Goal: Information Seeking & Learning: Compare options

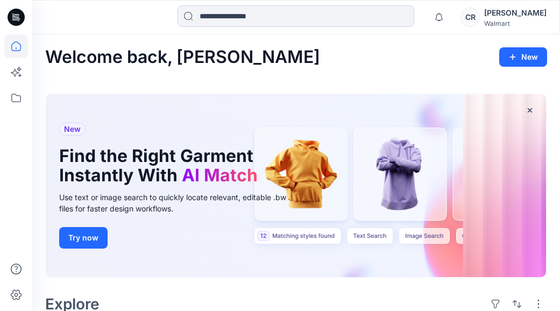
click at [303, 9] on input at bounding box center [296, 16] width 237 height 22
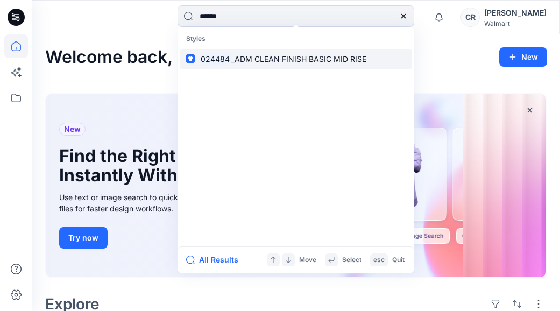
type input "******"
click at [314, 54] on span "_ADM CLEAN FINISH BASIC MID RISE" at bounding box center [298, 58] width 135 height 9
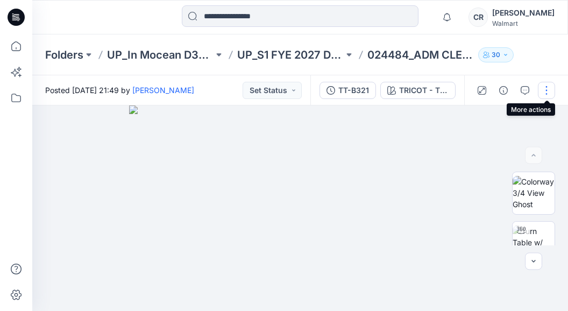
click at [540, 90] on button "button" at bounding box center [546, 90] width 17 height 17
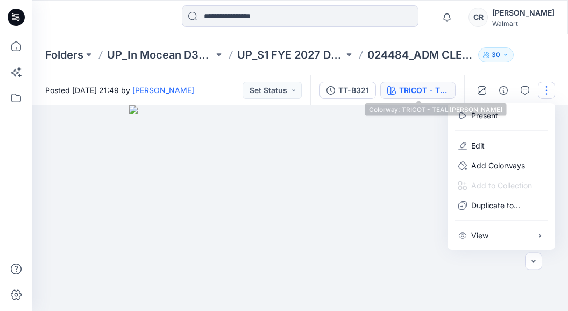
click at [436, 89] on div "TRICOT - TEAL [PERSON_NAME]" at bounding box center [424, 90] width 50 height 12
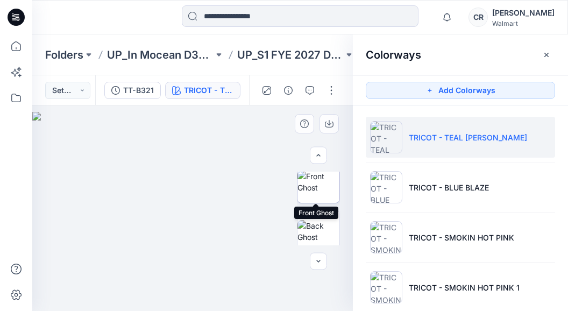
scroll to position [161, 0]
click at [321, 191] on img at bounding box center [319, 180] width 42 height 23
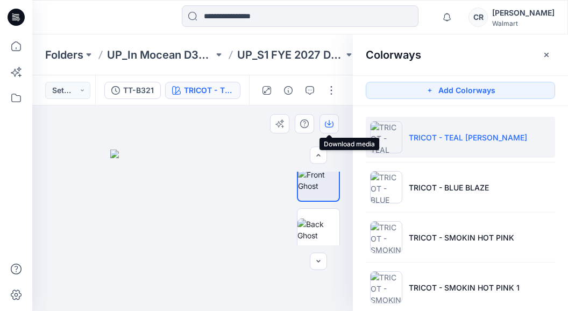
click at [327, 127] on icon "button" at bounding box center [329, 125] width 9 height 6
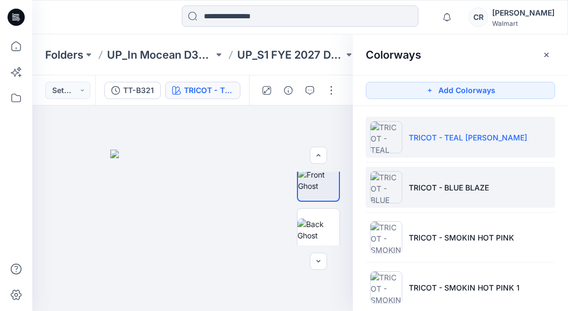
click at [427, 180] on li "TRICOT - BLUE BLAZE" at bounding box center [460, 187] width 189 height 41
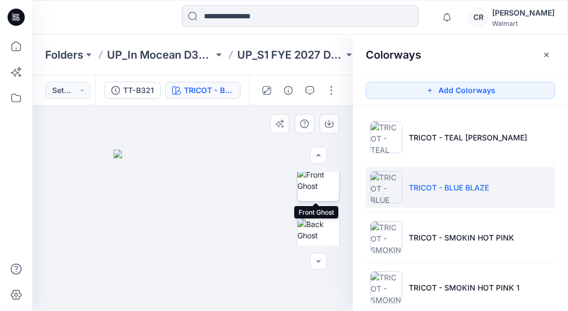
click at [317, 189] on img at bounding box center [319, 180] width 42 height 23
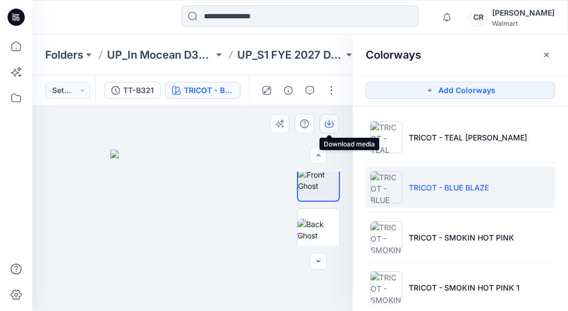
click at [330, 120] on icon "button" at bounding box center [329, 123] width 9 height 9
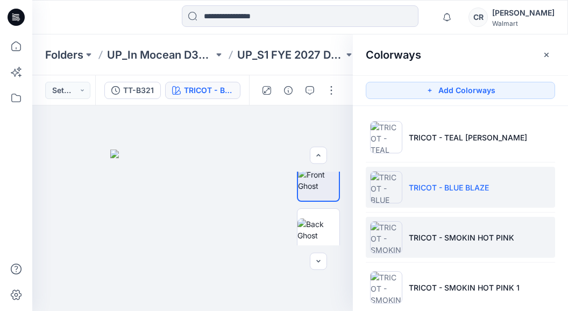
click at [422, 230] on li "TRICOT - SMOKIN HOT PINK" at bounding box center [460, 237] width 189 height 41
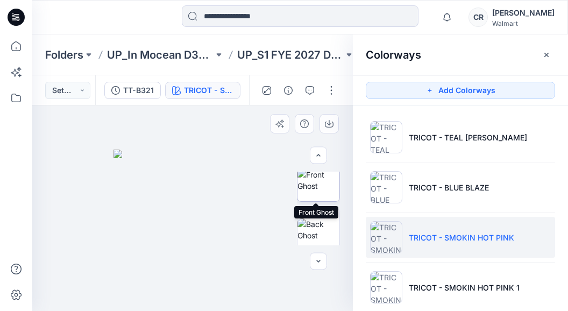
click at [319, 188] on img at bounding box center [319, 180] width 42 height 23
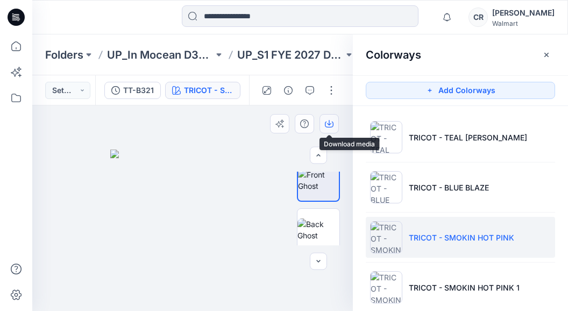
click at [322, 126] on button "button" at bounding box center [329, 123] width 19 height 19
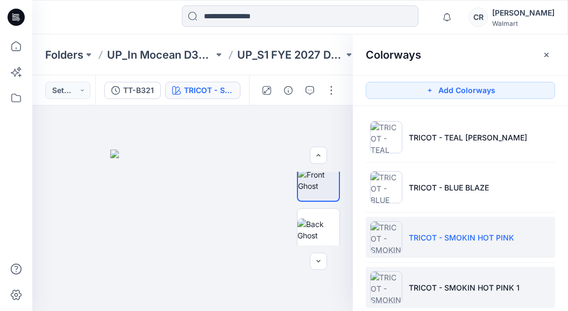
click at [413, 277] on li "TRICOT - SMOKIN HOT PINK 1" at bounding box center [460, 287] width 189 height 41
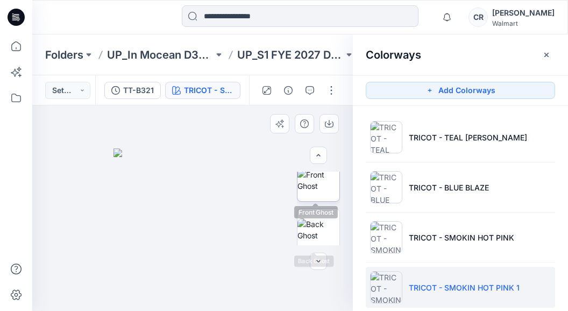
click at [312, 187] on img at bounding box center [319, 180] width 42 height 23
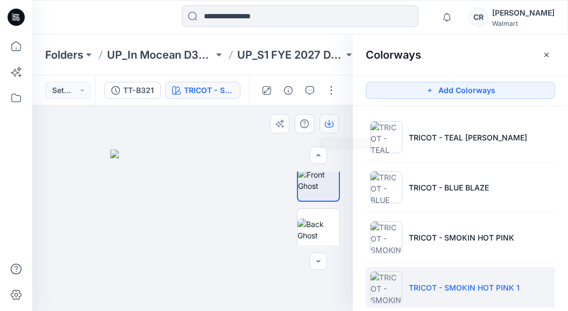
click at [324, 122] on button "button" at bounding box center [329, 123] width 19 height 19
click at [194, 13] on input at bounding box center [300, 16] width 237 height 22
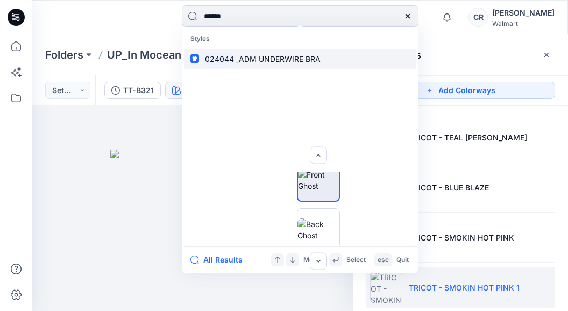
type input "******"
click at [236, 55] on span "_ADM UNDERWIRE BRA" at bounding box center [278, 58] width 85 height 9
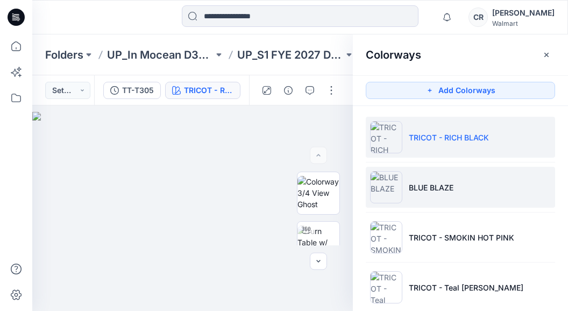
click at [427, 198] on li "BLUE BLAZE" at bounding box center [460, 187] width 189 height 41
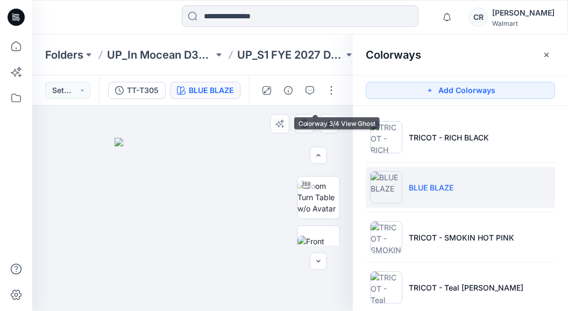
scroll to position [108, 0]
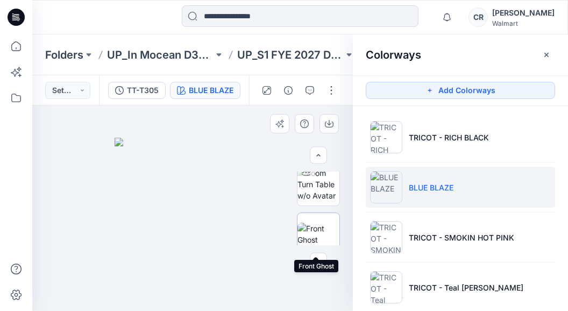
click at [322, 223] on img at bounding box center [319, 234] width 42 height 23
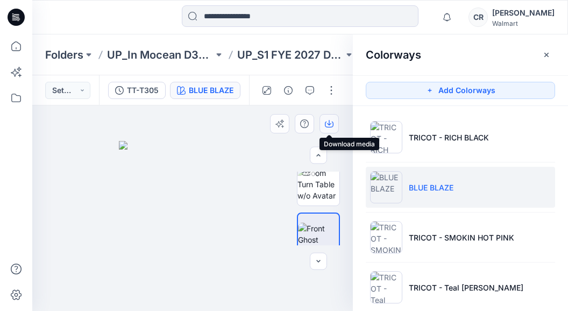
click at [329, 125] on icon "button" at bounding box center [329, 123] width 9 height 9
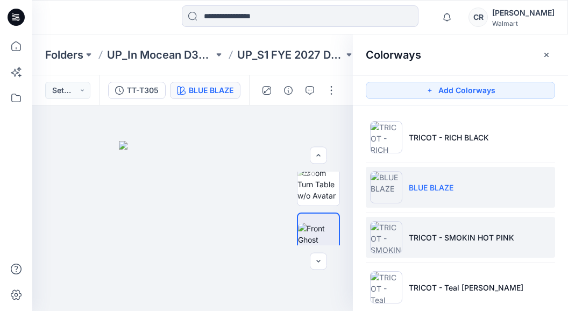
click at [425, 248] on li "TRICOT - SMOKIN HOT PINK" at bounding box center [460, 237] width 189 height 41
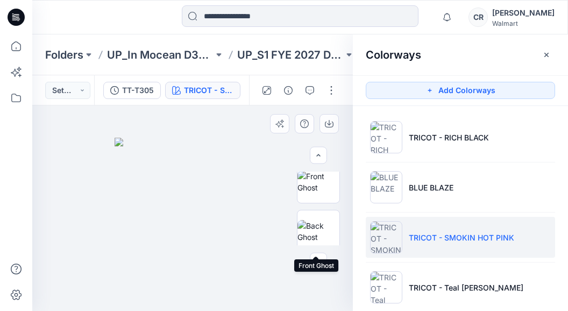
scroll to position [161, 0]
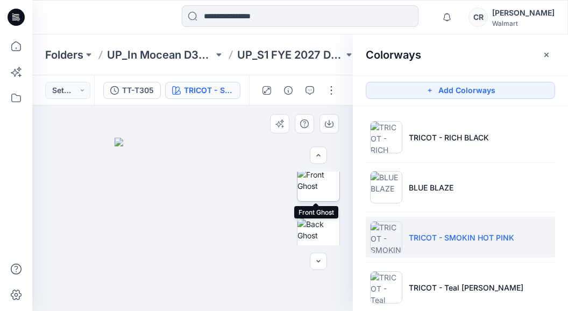
click at [316, 181] on img at bounding box center [319, 180] width 42 height 23
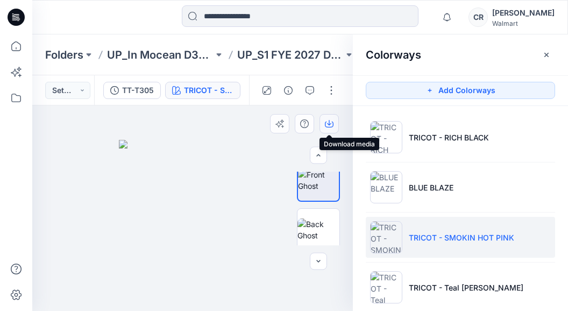
click at [326, 124] on icon "button" at bounding box center [329, 123] width 9 height 9
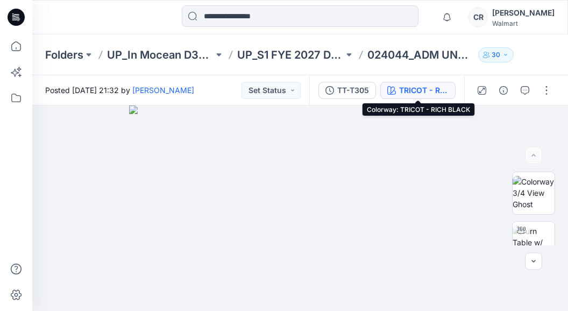
click at [440, 93] on div "TRICOT - RICH BLACK" at bounding box center [424, 90] width 50 height 12
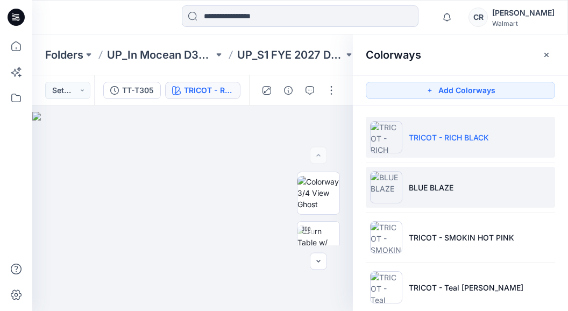
click at [419, 181] on li "BLUE BLAZE" at bounding box center [460, 187] width 189 height 41
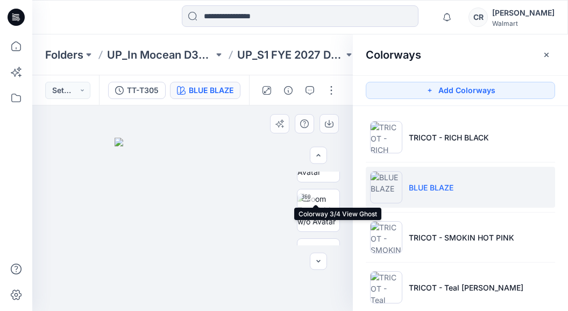
scroll to position [108, 0]
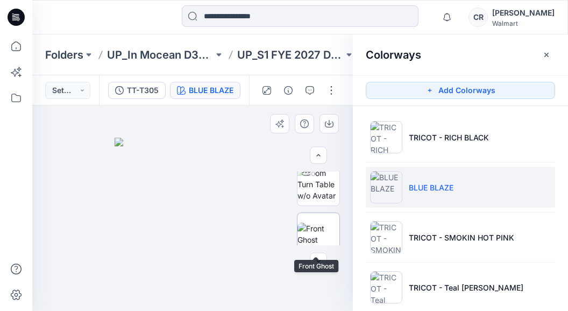
click at [317, 223] on img at bounding box center [319, 234] width 42 height 23
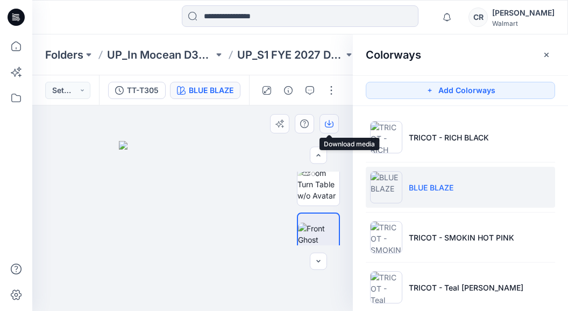
click at [325, 124] on icon "button" at bounding box center [329, 125] width 9 height 6
click at [556, 77] on div "Colorways Add Colorways TRICOT - RICH BLACK BLUE BLAZE TRICOT - SMOKIN HOT PINK…" at bounding box center [460, 172] width 215 height 277
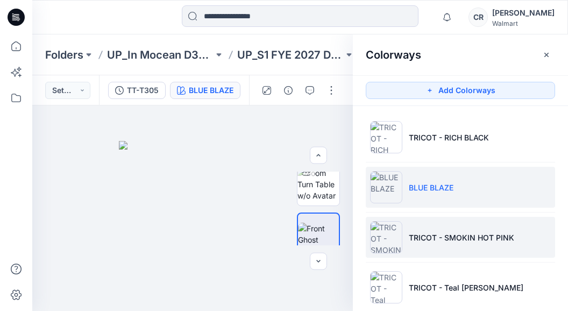
click at [433, 226] on li "TRICOT - SMOKIN HOT PINK" at bounding box center [460, 237] width 189 height 41
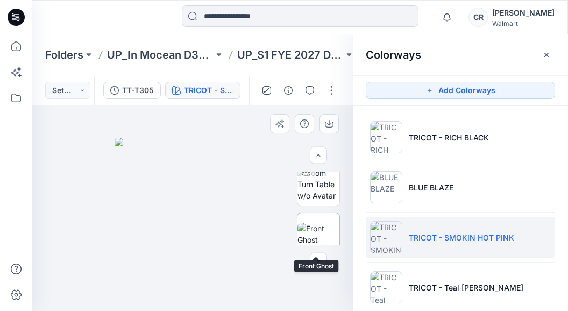
click at [319, 226] on img at bounding box center [319, 234] width 42 height 23
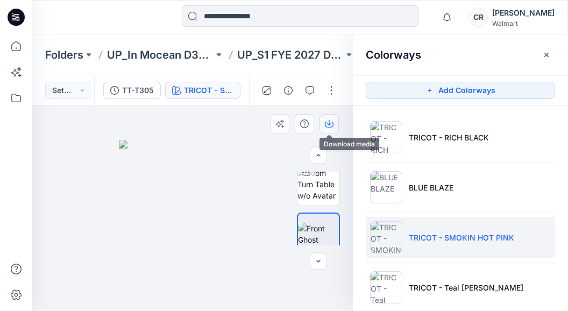
click at [328, 126] on icon "button" at bounding box center [329, 123] width 9 height 9
click at [556, 37] on div "Colorways" at bounding box center [460, 54] width 215 height 40
click at [248, 20] on input at bounding box center [300, 16] width 237 height 22
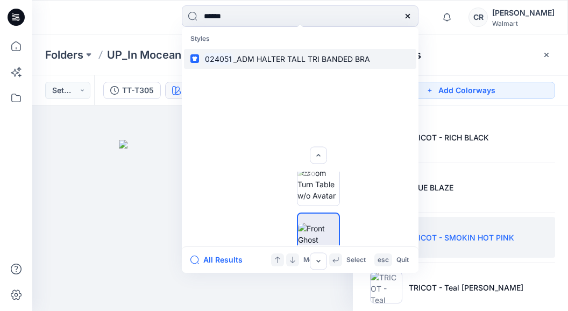
type input "******"
click at [327, 56] on span "_ADM HALTER TALL TRI BANDED BRA" at bounding box center [302, 58] width 137 height 9
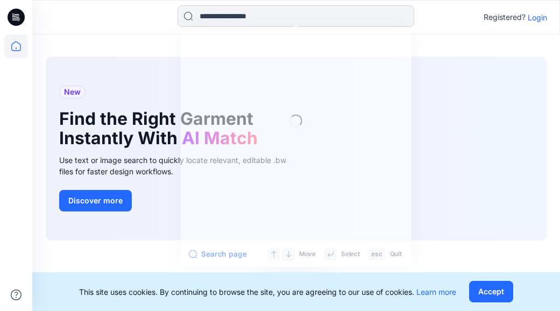
click at [223, 12] on input at bounding box center [296, 16] width 237 height 22
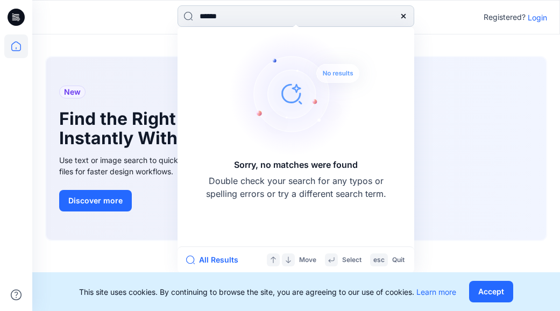
click at [200, 15] on input "******" at bounding box center [296, 16] width 237 height 22
click at [238, 21] on input "******" at bounding box center [296, 16] width 237 height 22
click at [229, 11] on input "******" at bounding box center [296, 16] width 237 height 22
drag, startPoint x: 231, startPoint y: 16, endPoint x: 166, endPoint y: 2, distance: 66.0
click at [167, 9] on div "****** Sorry, no matches were found Double check your search for any typos or s…" at bounding box center [296, 17] width 264 height 24
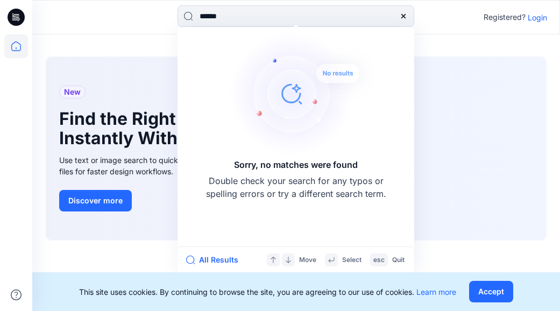
type input "******"
click at [112, 29] on div at bounding box center [98, 17] width 132 height 24
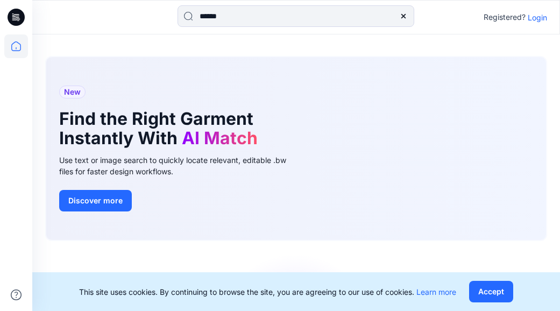
click at [537, 17] on p "Login" at bounding box center [537, 17] width 19 height 11
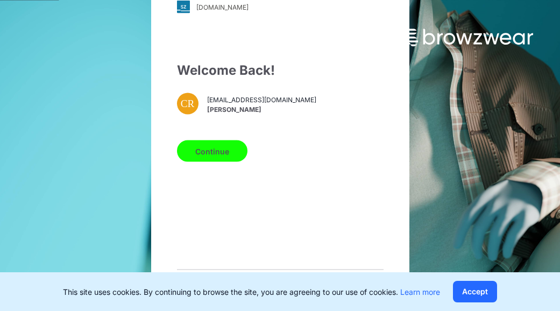
click at [177, 150] on button "Continue" at bounding box center [212, 151] width 70 height 22
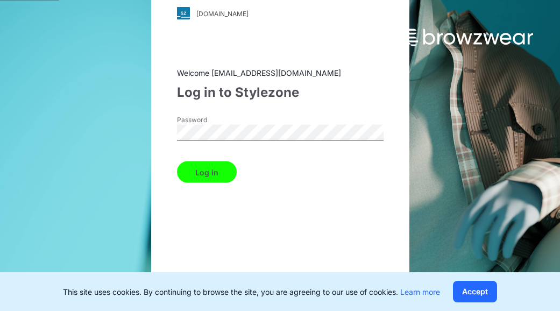
click at [177, 163] on button "Log in" at bounding box center [207, 172] width 60 height 22
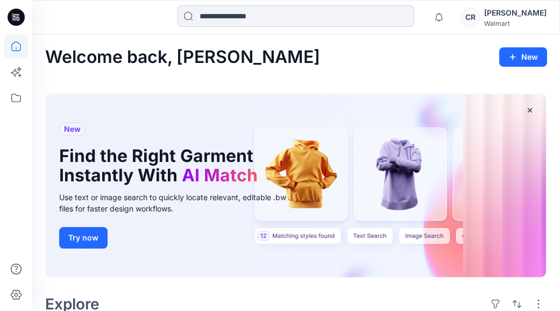
click at [300, 16] on input at bounding box center [296, 16] width 237 height 22
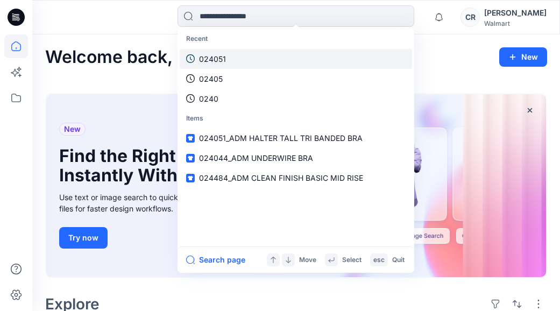
click at [227, 67] on link "024051" at bounding box center [296, 59] width 232 height 20
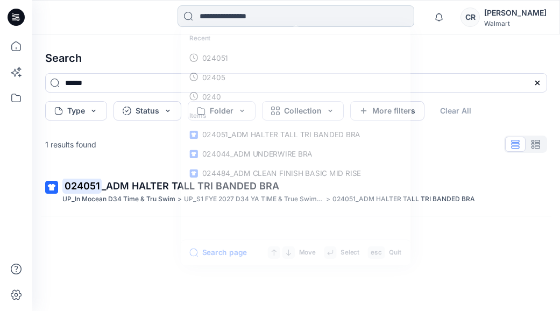
click at [231, 21] on input at bounding box center [296, 16] width 237 height 22
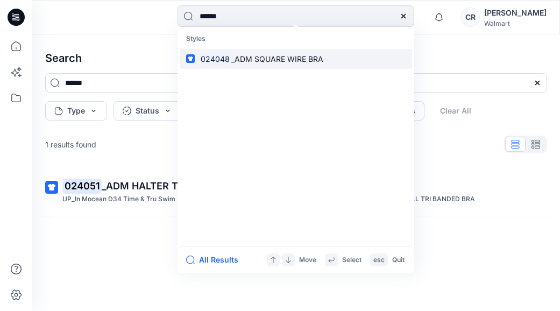
type input "******"
click at [247, 55] on span "_ADM SQUARE WIRE BRA" at bounding box center [277, 58] width 92 height 9
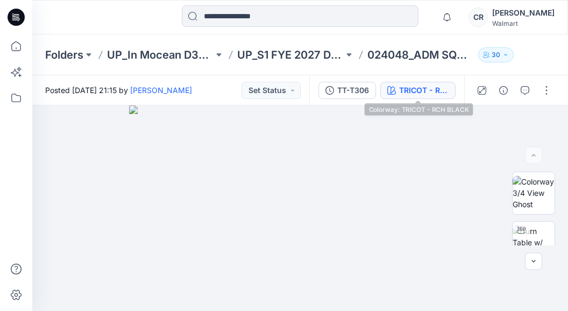
click at [434, 90] on div "TRICOT - RCH BLACK" at bounding box center [424, 90] width 50 height 12
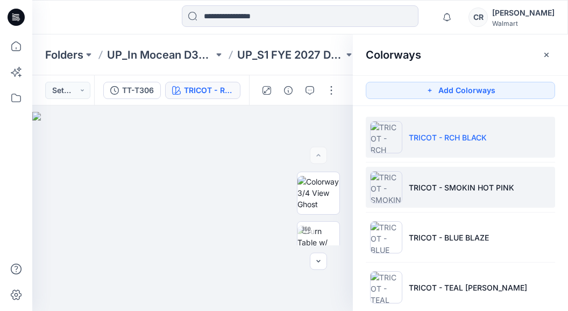
click at [429, 175] on li "TRICOT - SMOKIN HOT PINK" at bounding box center [460, 187] width 189 height 41
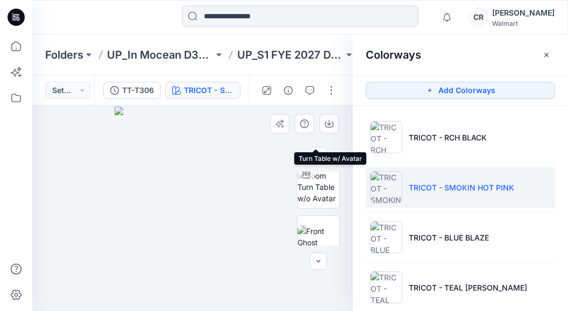
scroll to position [161, 0]
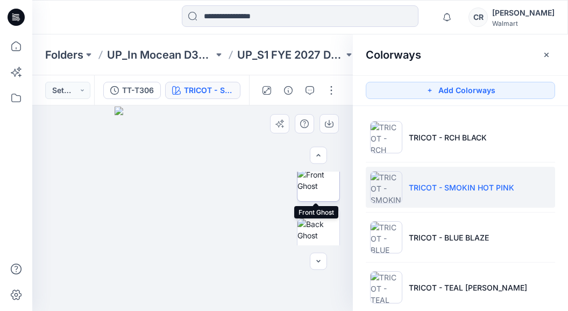
click at [316, 182] on img at bounding box center [319, 180] width 42 height 23
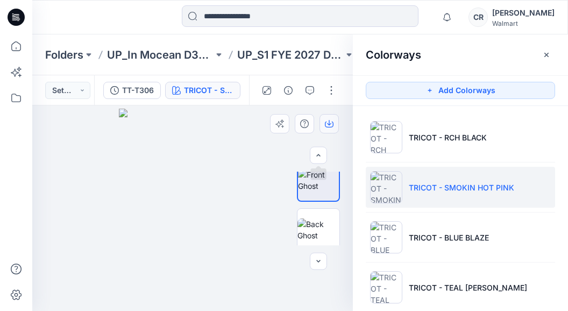
click at [329, 120] on icon "button" at bounding box center [329, 123] width 9 height 9
click at [553, 75] on div "Colorways Add Colorways TRICOT - RCH BLACK TRICOT - SMOKIN HOT PINK TRICOT - BL…" at bounding box center [460, 172] width 215 height 277
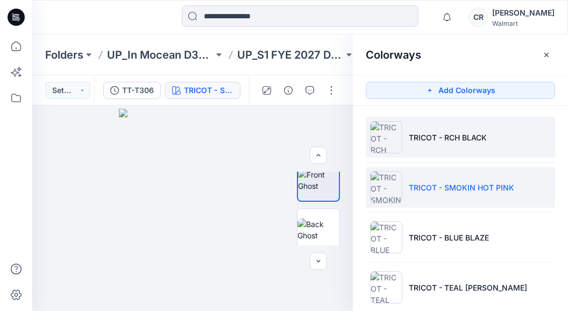
click at [442, 136] on p "TRICOT - RCH BLACK" at bounding box center [448, 137] width 78 height 11
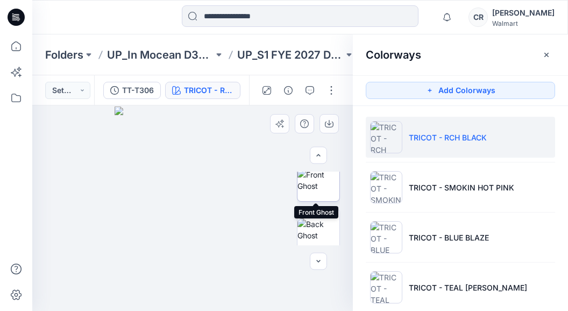
click at [322, 183] on img at bounding box center [319, 180] width 42 height 23
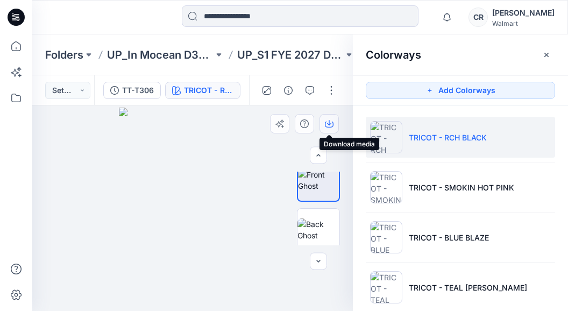
click at [327, 121] on icon "button" at bounding box center [329, 123] width 9 height 9
click at [544, 109] on ul "TRICOT - RCH BLACK TRICOT - SMOKIN HOT PINK TRICOT - BLUE BLAZE TRICOT - TEAL M…" at bounding box center [460, 212] width 215 height 213
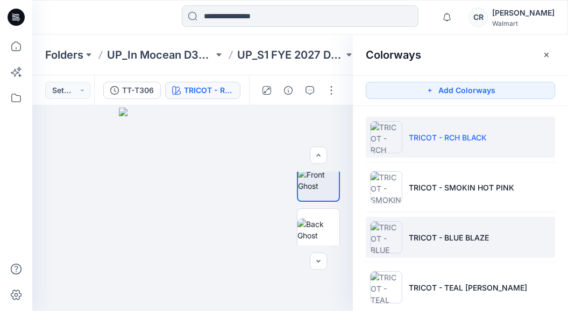
click at [434, 236] on p "TRICOT - BLUE BLAZE" at bounding box center [449, 237] width 80 height 11
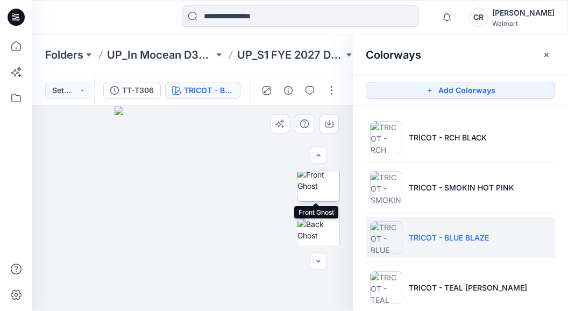
click at [321, 185] on img at bounding box center [319, 180] width 42 height 23
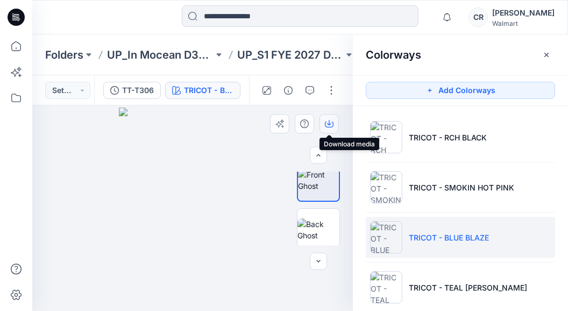
click at [324, 125] on button "button" at bounding box center [329, 123] width 19 height 19
click at [296, 19] on input at bounding box center [300, 16] width 237 height 22
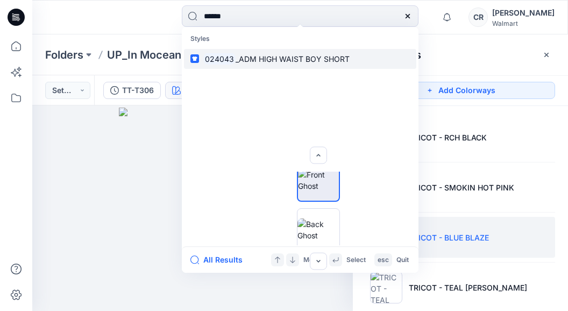
type input "******"
click at [272, 54] on span "_ADM HIGH WAIST BOY SHORT" at bounding box center [293, 58] width 114 height 9
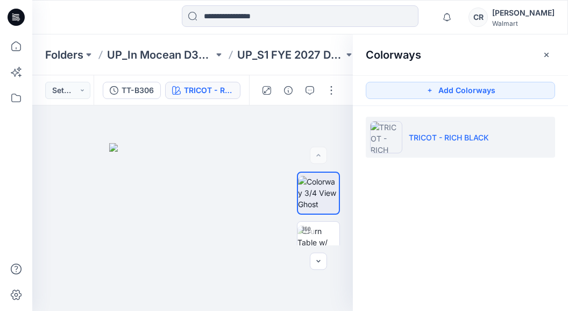
click at [333, 5] on div "Notifications Your style 023800T_023801B_ADM SKINNY TRI TOP &amp; SKINNY TIE MI…" at bounding box center [300, 17] width 536 height 34
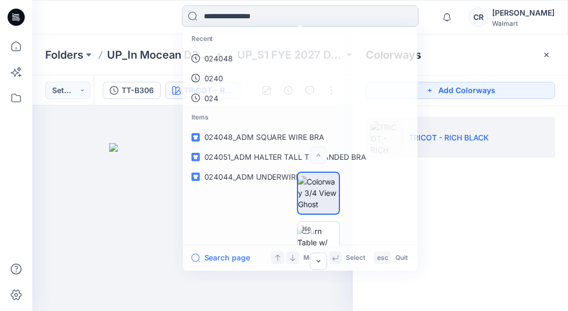
click at [332, 11] on input at bounding box center [300, 16] width 237 height 22
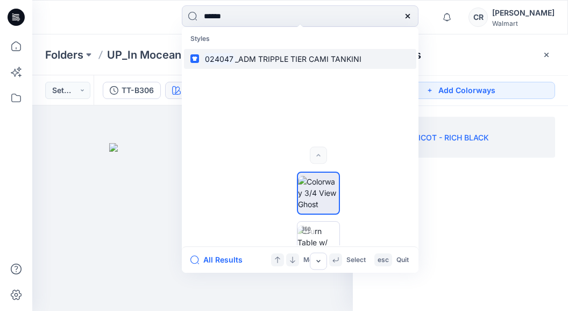
type input "******"
click at [315, 51] on link "024047 _ADM TRIPPLE TIER CAMI TANKINI" at bounding box center [300, 59] width 232 height 20
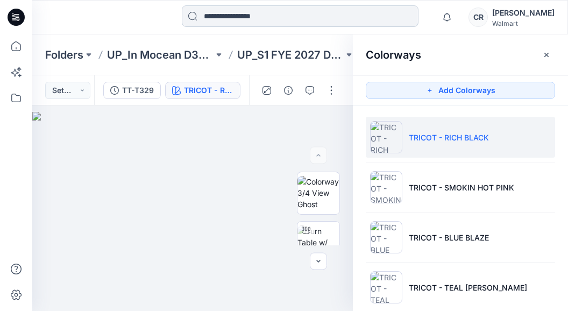
click at [353, 21] on input at bounding box center [300, 16] width 237 height 22
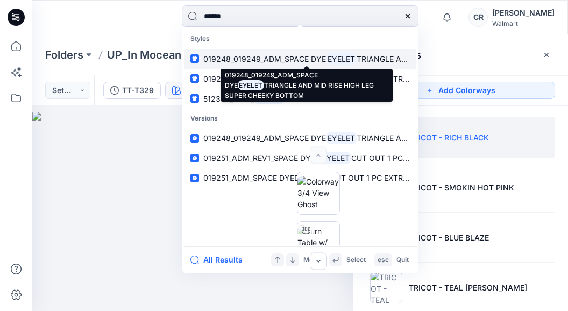
type input "******"
click at [278, 59] on span "019248_019249_ADM_SPACE DYE" at bounding box center [264, 58] width 123 height 9
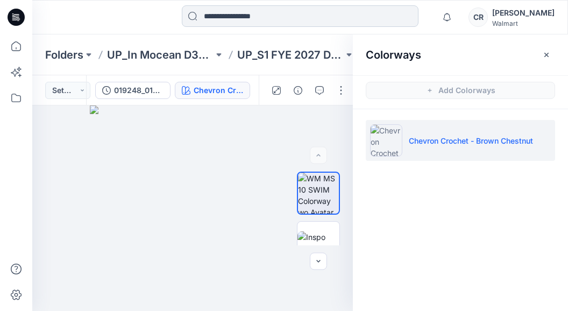
click at [295, 19] on input at bounding box center [300, 16] width 237 height 22
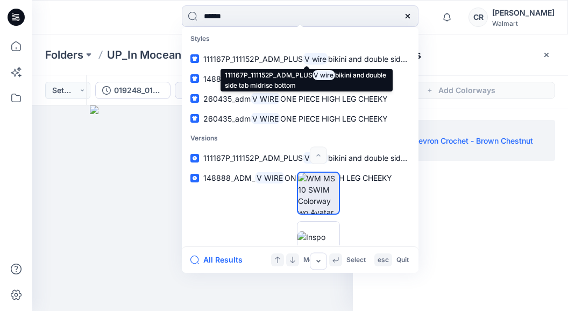
type input "******"
click at [287, 54] on span "111167P_111152P_ADM_PLUS" at bounding box center [253, 58] width 100 height 9
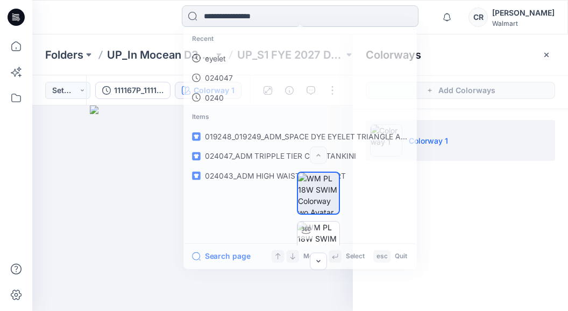
click at [253, 21] on input at bounding box center [300, 16] width 237 height 22
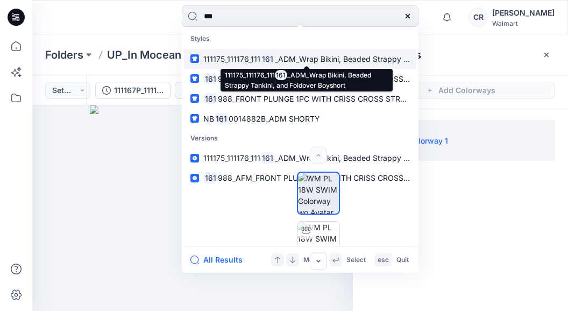
type input "***"
click at [286, 60] on span "_ADM_Wrap Bikini, Beaded Strappy Tankini, and Foldover Boyshort" at bounding box center [393, 58] width 237 height 9
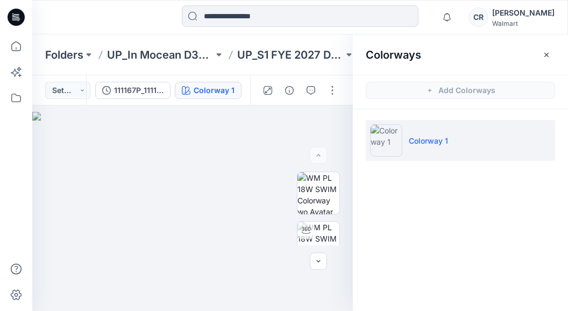
click at [21, 13] on icon at bounding box center [16, 17] width 17 height 17
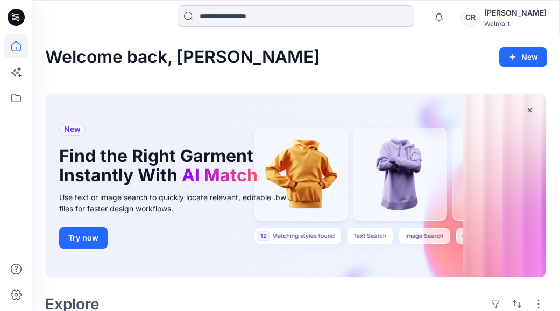
click at [208, 15] on input at bounding box center [296, 16] width 237 height 22
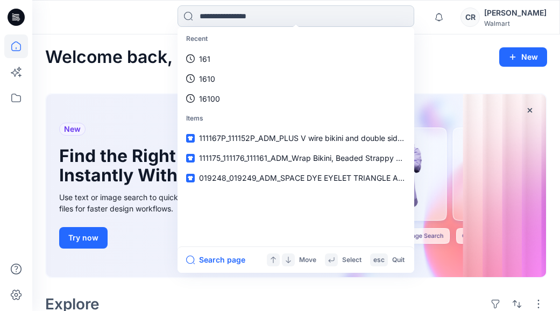
click at [201, 13] on input at bounding box center [296, 16] width 237 height 22
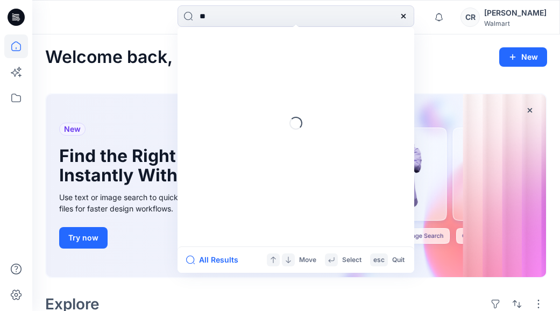
type input "*"
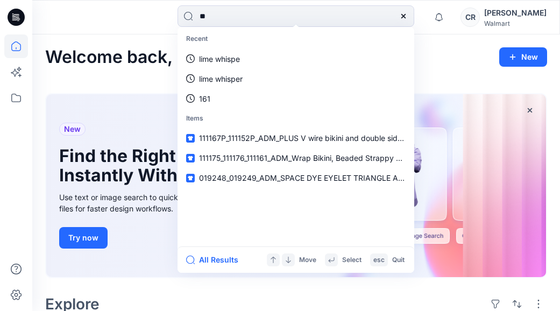
type input "*"
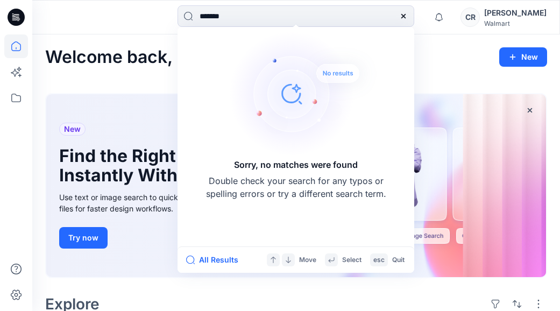
click at [132, 16] on div at bounding box center [98, 17] width 132 height 24
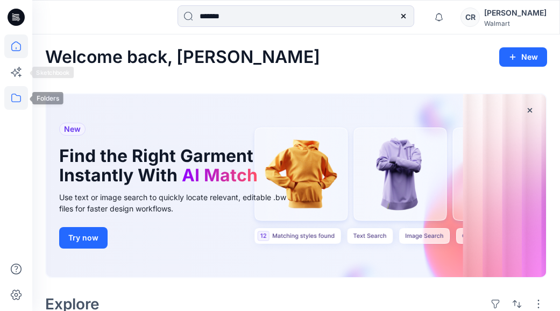
click at [13, 94] on icon at bounding box center [16, 98] width 10 height 9
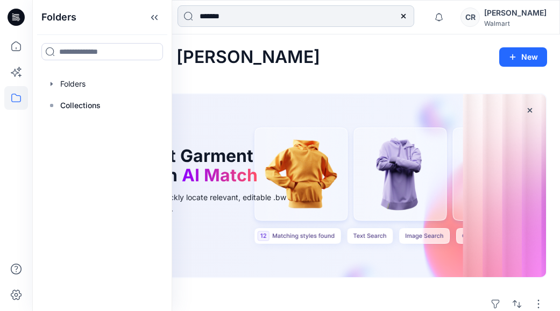
click at [209, 10] on input "*******" at bounding box center [296, 16] width 237 height 22
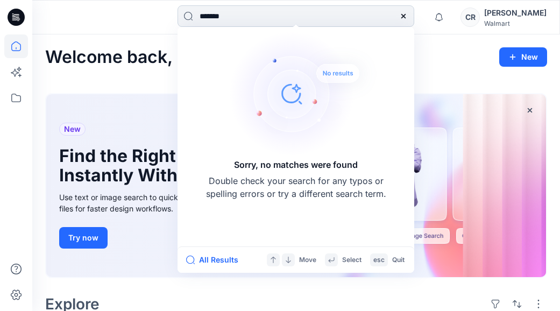
drag, startPoint x: 238, startPoint y: 17, endPoint x: 189, endPoint y: 19, distance: 49.0
click at [189, 19] on input "*******" at bounding box center [296, 16] width 237 height 22
paste input
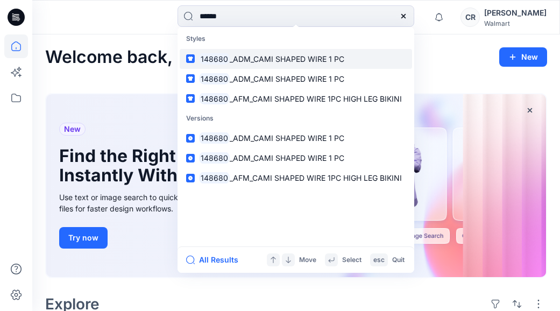
type input "******"
click at [234, 55] on span "_ADM_CAMI SHAPED WIRE 1 PC" at bounding box center [287, 58] width 115 height 9
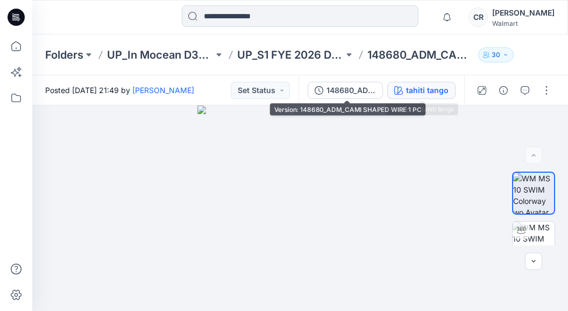
click at [401, 87] on icon "button" at bounding box center [398, 90] width 9 height 9
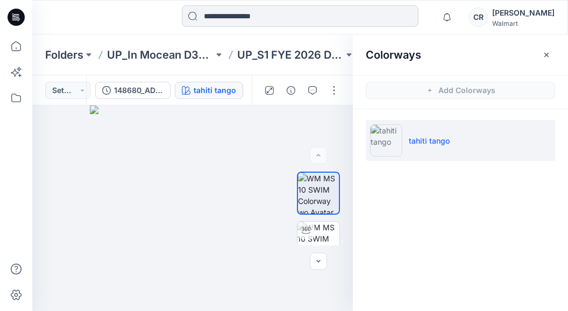
click at [236, 11] on input at bounding box center [300, 16] width 237 height 22
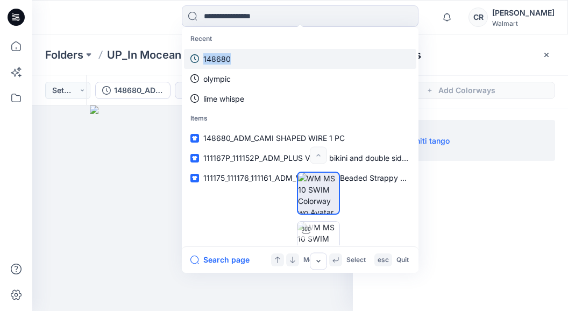
click at [230, 50] on div "Recent 148680 olympic lime whispe" at bounding box center [300, 69] width 232 height 80
drag, startPoint x: 230, startPoint y: 50, endPoint x: 227, endPoint y: 55, distance: 6.0
click at [227, 55] on p "148680" at bounding box center [216, 58] width 27 height 11
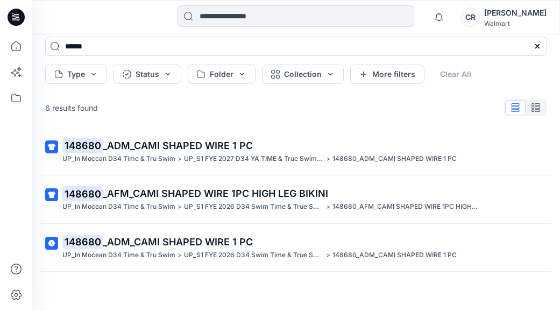
scroll to position [54, 0]
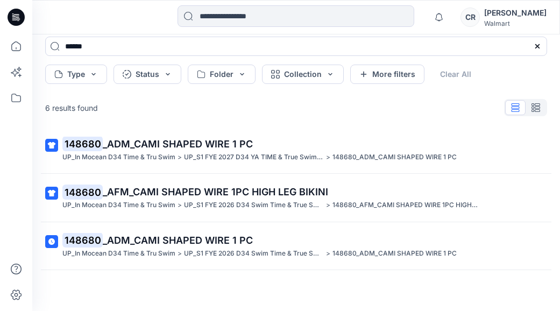
click at [193, 154] on p "UP_S1 FYE 2027 D34 YA TIME & True Swim InMocean" at bounding box center [254, 157] width 140 height 11
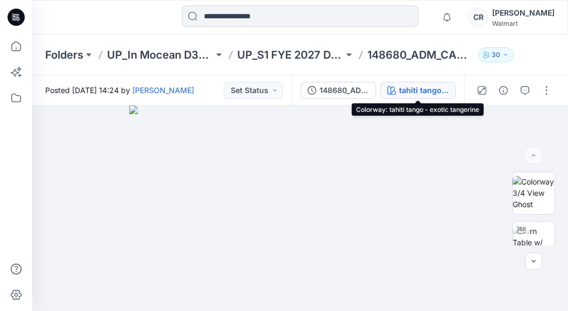
click at [402, 91] on div "tahiti tango - exotic tangerine" at bounding box center [424, 90] width 50 height 12
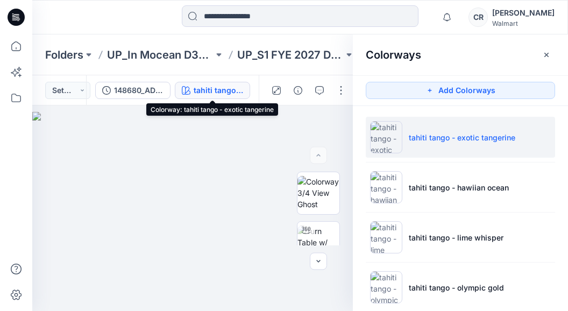
click at [237, 87] on div "tahiti tango - exotic tangerine" at bounding box center [219, 90] width 50 height 12
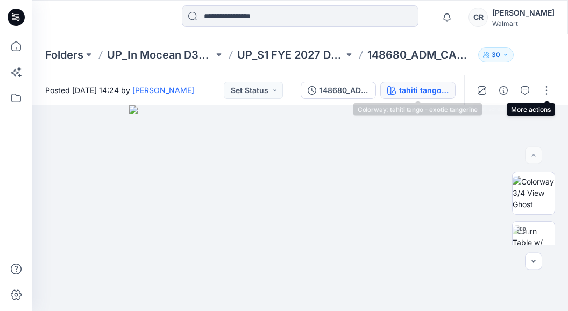
click at [437, 89] on div "tahiti tango - exotic tangerine" at bounding box center [424, 90] width 50 height 12
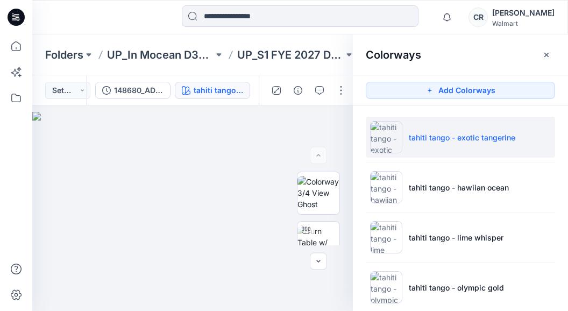
click at [433, 137] on p "tahiti tango - exotic tangerine" at bounding box center [462, 137] width 107 height 11
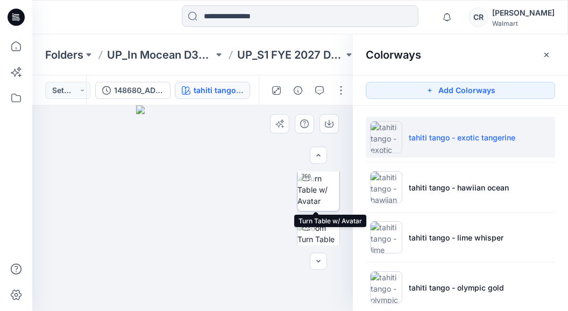
scroll to position [54, 0]
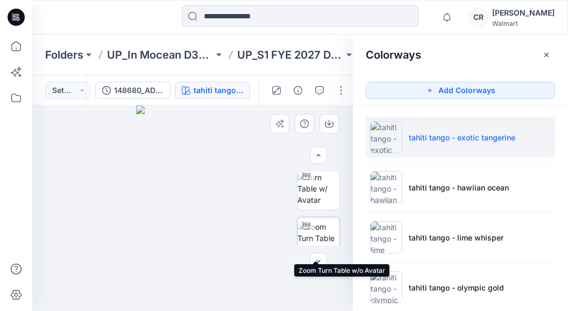
click at [319, 237] on img at bounding box center [319, 238] width 42 height 34
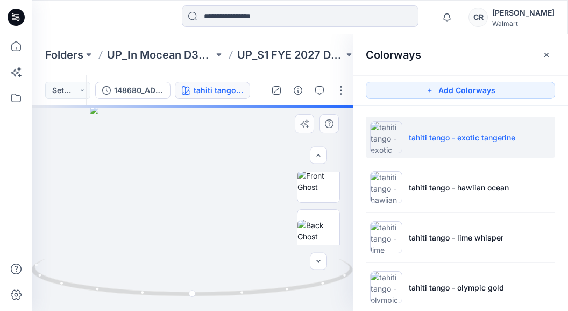
scroll to position [161, 0]
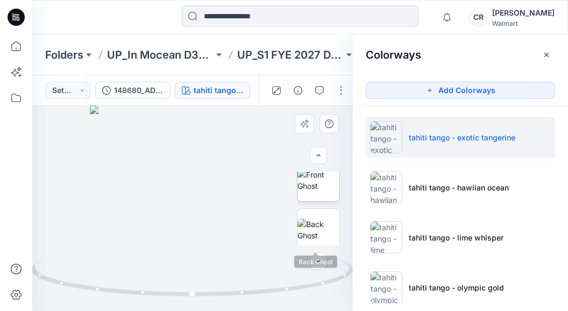
click at [322, 189] on img at bounding box center [319, 180] width 42 height 23
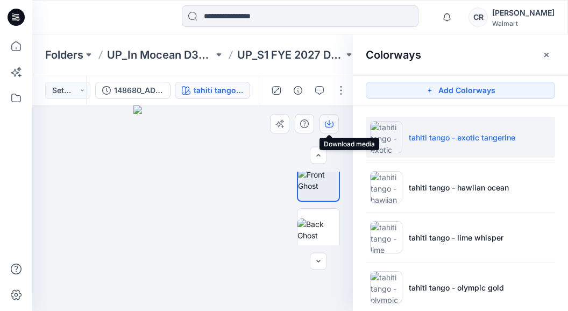
click at [327, 125] on icon "button" at bounding box center [329, 123] width 9 height 9
click at [557, 114] on ul "tahiti tango - exotic tangerine tahiti tango - hawiian ocean tahiti tango - lim…" at bounding box center [460, 237] width 215 height 263
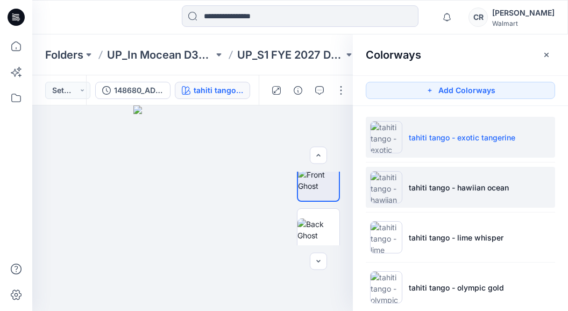
click at [450, 195] on li "tahiti tango - hawiian ocean" at bounding box center [460, 187] width 189 height 41
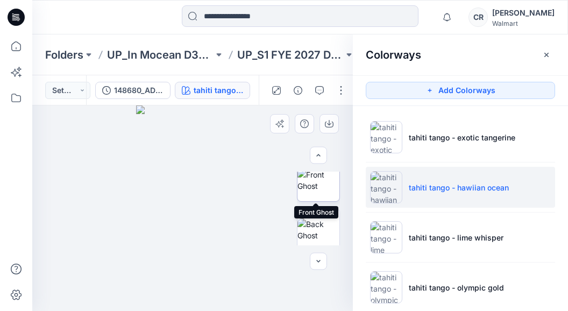
click at [319, 187] on img at bounding box center [319, 180] width 42 height 23
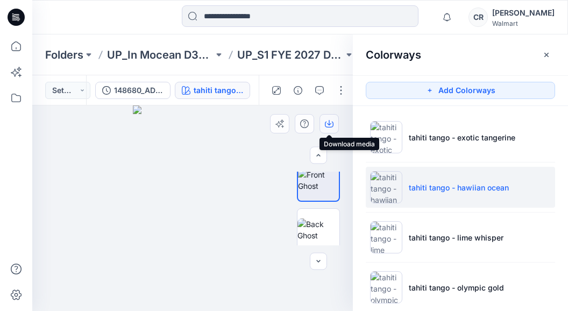
click at [323, 121] on button "button" at bounding box center [329, 123] width 19 height 19
click at [558, 154] on ul "tahiti tango - exotic tangerine tahiti tango - hawiian ocean tahiti tango - lim…" at bounding box center [460, 237] width 215 height 263
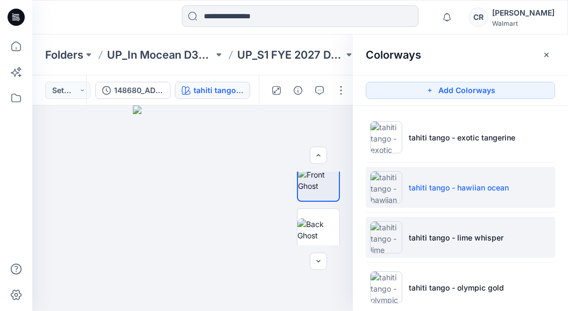
click at [437, 227] on li "tahiti tango - lime whisper" at bounding box center [460, 237] width 189 height 41
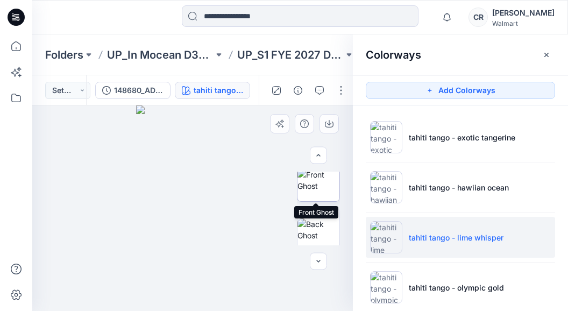
click at [314, 186] on img at bounding box center [319, 180] width 42 height 23
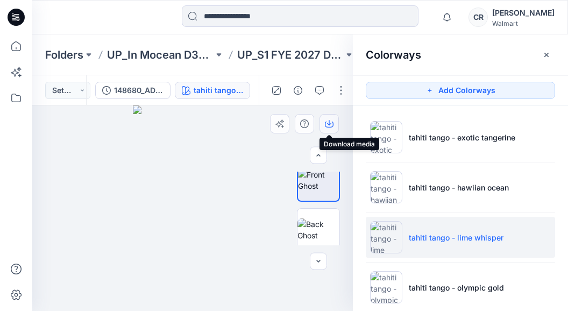
click at [324, 118] on button "button" at bounding box center [329, 123] width 19 height 19
click at [553, 72] on div "Colorways" at bounding box center [460, 54] width 215 height 40
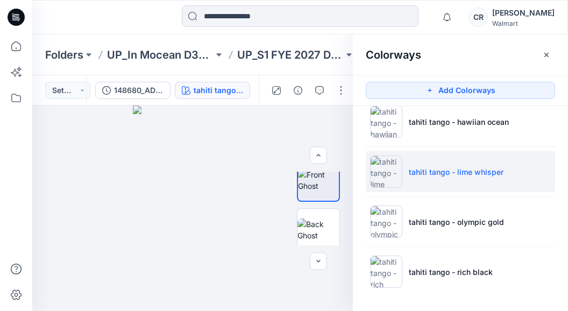
scroll to position [66, 0]
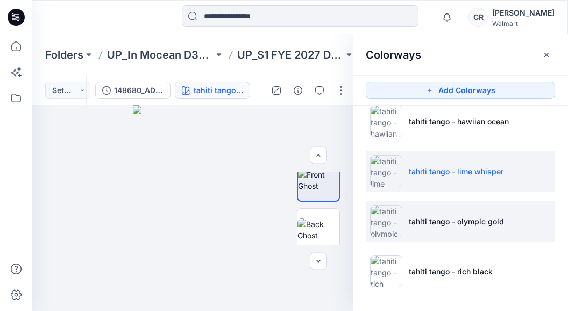
click at [461, 225] on p "tahiti tango - olympic gold" at bounding box center [456, 221] width 95 height 11
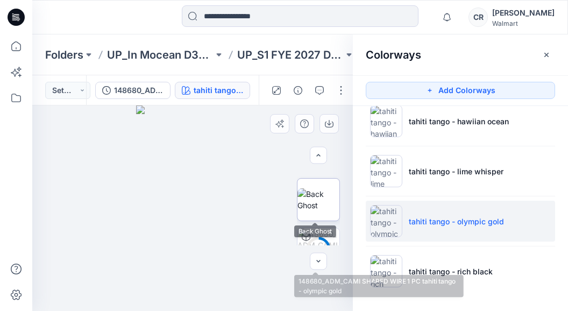
scroll to position [108, 0]
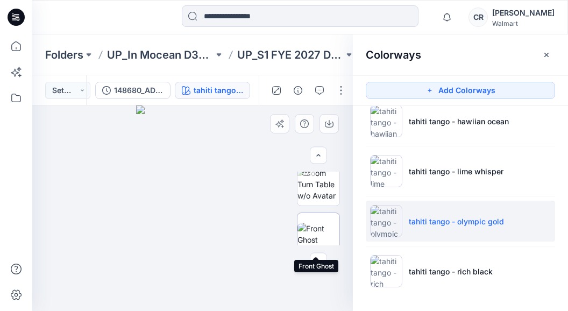
click at [319, 232] on img at bounding box center [319, 234] width 42 height 23
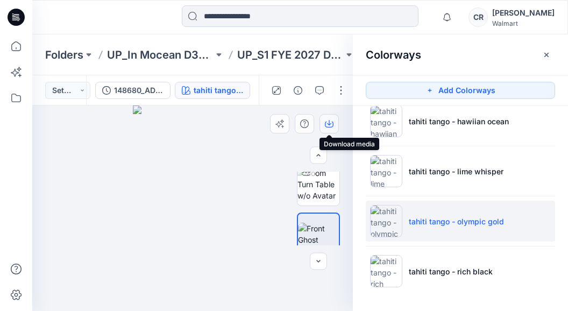
click at [327, 125] on icon "button" at bounding box center [329, 123] width 9 height 9
click at [555, 174] on ul "tahiti tango - exotic tangerine tahiti tango - hawiian ocean tahiti tango - lim…" at bounding box center [460, 171] width 215 height 263
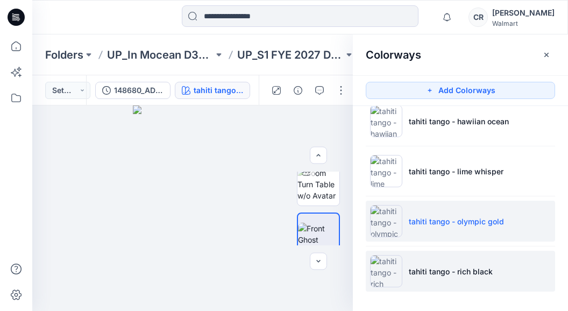
click at [455, 264] on li "tahiti tango - rich black" at bounding box center [460, 271] width 189 height 41
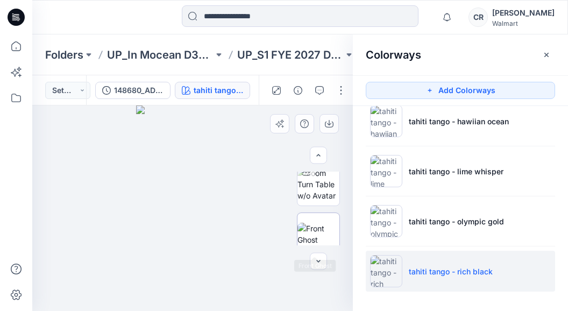
click at [315, 226] on img at bounding box center [319, 234] width 42 height 23
click at [323, 123] on button "button" at bounding box center [329, 123] width 19 height 19
click at [557, 82] on div "Colorways Add Colorways tahiti tango - exotic tangerine tahiti tango - hawiian …" at bounding box center [460, 172] width 215 height 277
click at [327, 74] on div "Folders UP_In Mocean D34 Time & Tru Swim UP_S1 FYE 2027 D34 YA TIME & True Swim…" at bounding box center [300, 54] width 536 height 41
click at [541, 54] on button "button" at bounding box center [546, 54] width 17 height 17
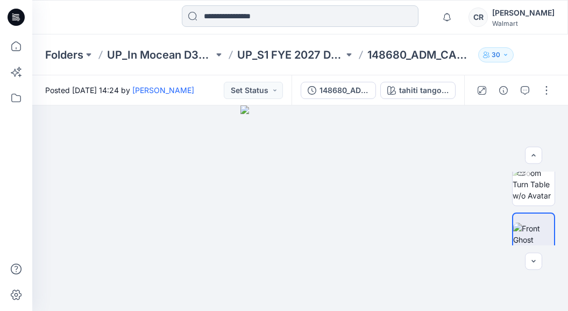
click at [236, 14] on input at bounding box center [300, 16] width 237 height 22
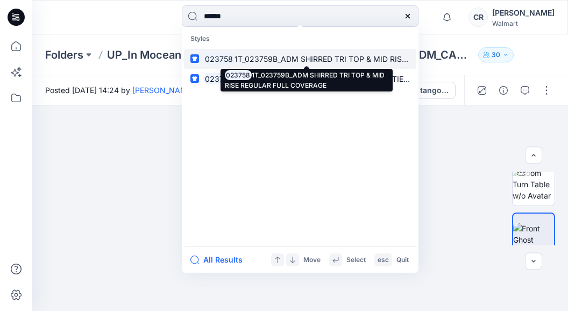
type input "******"
click at [285, 53] on p "023758 1T_023759B_ADM SHIRRED TRI TOP & MID RISE REGULAR FULL COVERAGE" at bounding box center [306, 58] width 207 height 11
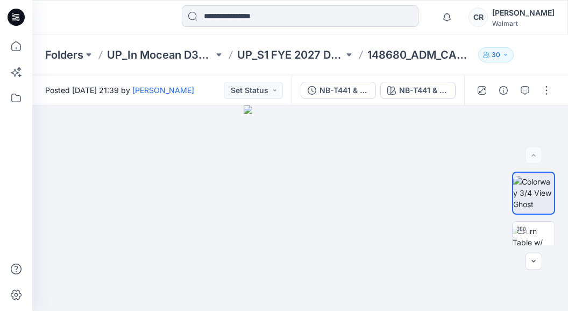
click at [340, 14] on input at bounding box center [300, 16] width 237 height 22
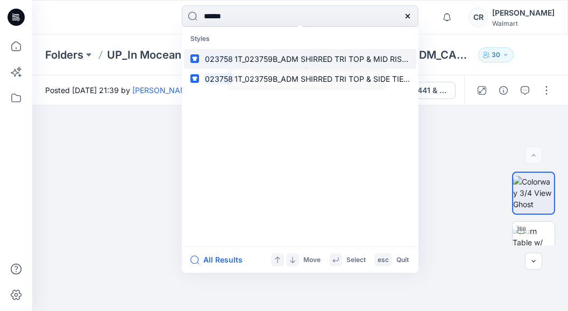
type input "******"
click at [334, 59] on span "1T_023759B_ADM SHIRRED TRI TOP & MID RISE REGULAR FULL COVERAGE" at bounding box center [371, 58] width 272 height 9
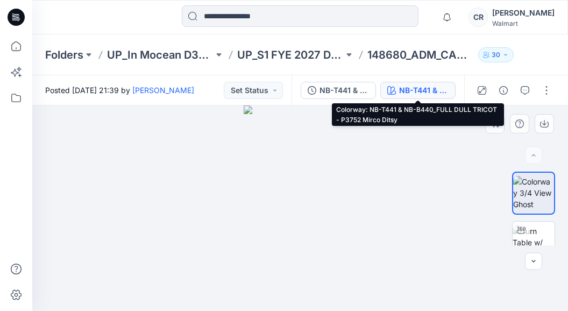
click at [434, 98] on button "NB-T441 & NB-B440_FULL DULL TRICOT - P3752 Mirco Ditsy" at bounding box center [417, 90] width 75 height 17
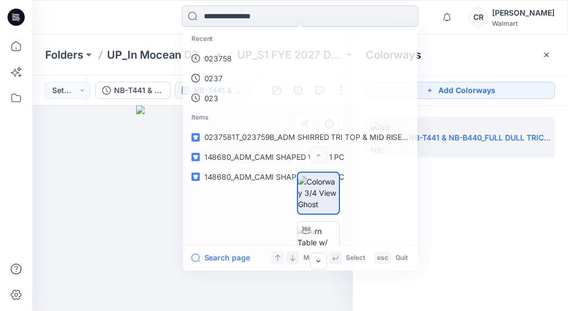
click at [218, 14] on input at bounding box center [300, 16] width 237 height 22
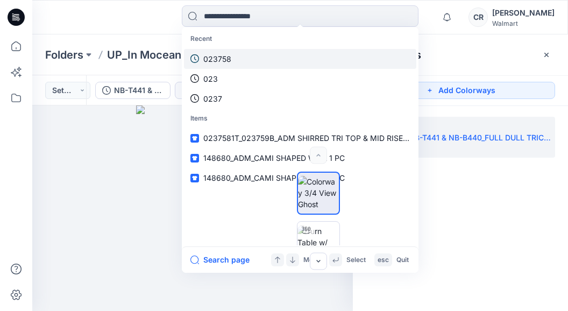
click at [222, 54] on p "023758" at bounding box center [217, 58] width 28 height 11
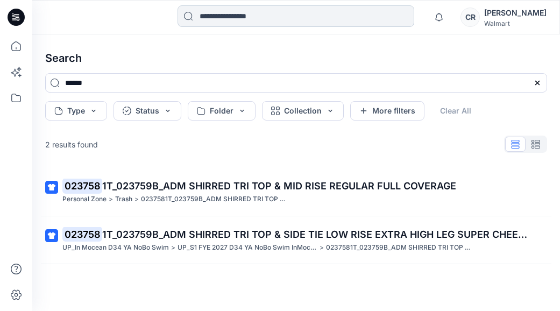
click at [223, 20] on input at bounding box center [296, 16] width 237 height 22
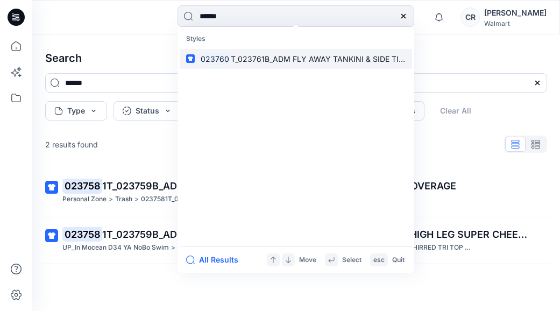
type input "******"
click at [236, 52] on link "023760 T_023761B_ADM FLY AWAY TANKINI & SIDE TIE LOW RISE HIGH ELG CHEEKY BOTTOM" at bounding box center [296, 59] width 232 height 20
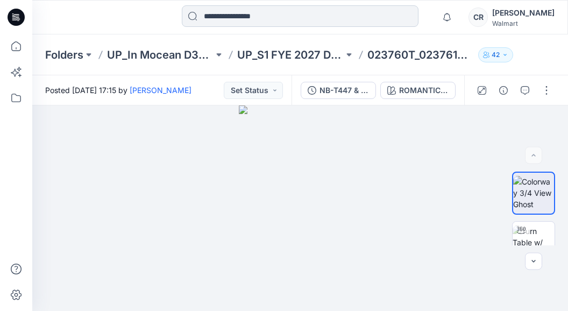
click at [287, 21] on input at bounding box center [300, 16] width 237 height 22
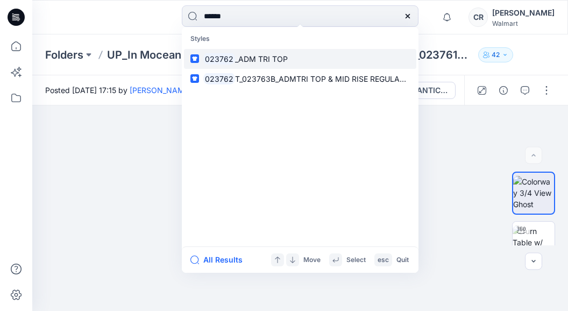
type input "******"
click at [284, 57] on span "_ADM TRI TOP" at bounding box center [261, 58] width 53 height 9
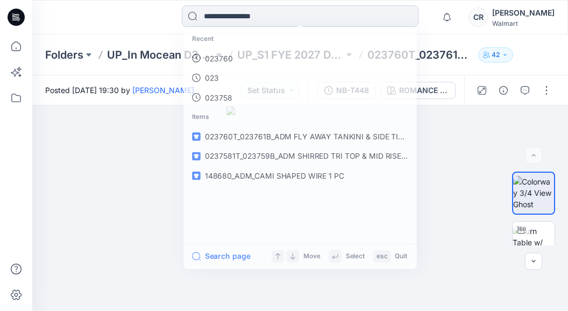
click at [357, 12] on input at bounding box center [300, 16] width 237 height 22
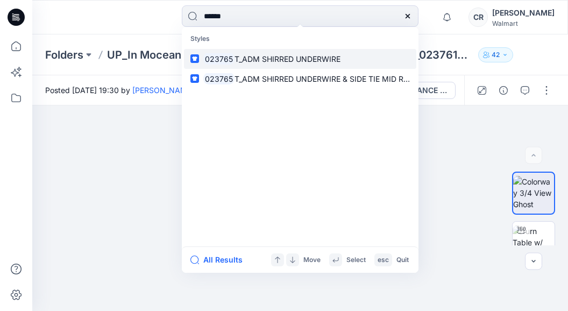
type input "******"
click at [342, 60] on link "023765 T_ADM SHIRRED UNDERWIRE" at bounding box center [300, 59] width 232 height 20
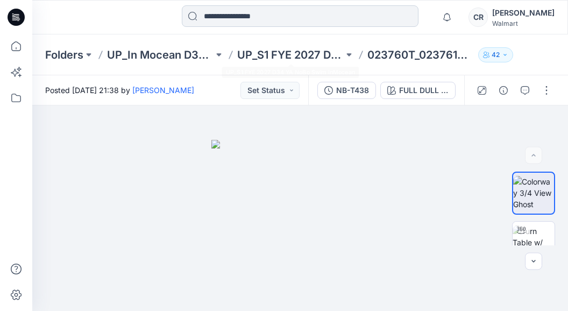
click at [299, 20] on input at bounding box center [300, 16] width 237 height 22
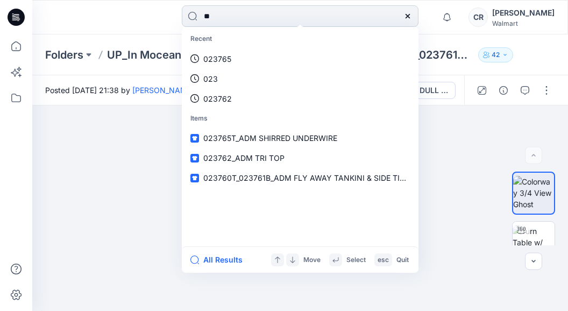
type input "*"
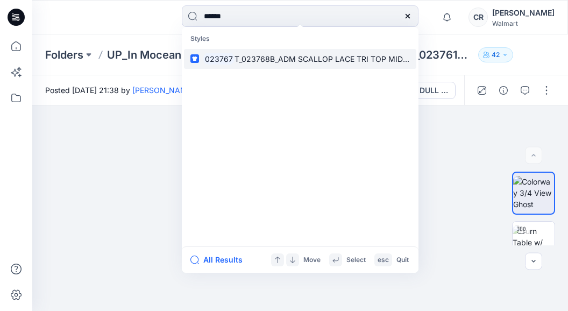
type input "******"
click at [366, 52] on link "023767 T_023768B_ADM SCALLOP LACE TRI TOP MID RISE HIGH LEG EXTRA CHEEKY BOTTOM" at bounding box center [300, 59] width 232 height 20
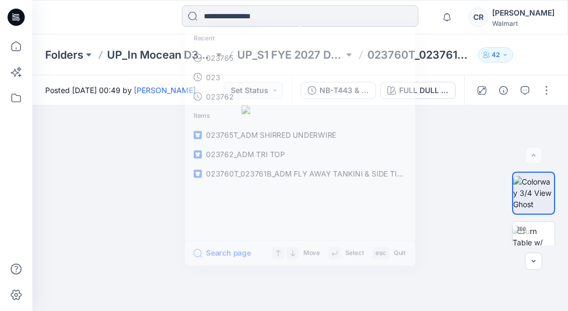
click at [244, 9] on input at bounding box center [300, 16] width 237 height 22
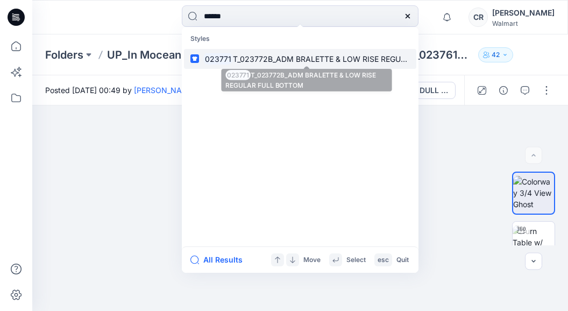
type input "******"
click at [272, 54] on span "T_023772B_ADM BRALETTE & LOW RISE REGULAR FULL BOTTOM" at bounding box center [352, 58] width 238 height 9
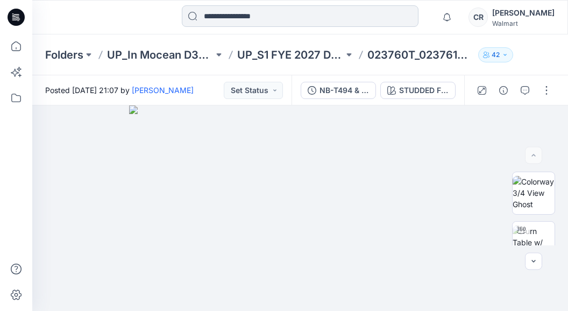
click at [238, 11] on input at bounding box center [300, 16] width 237 height 22
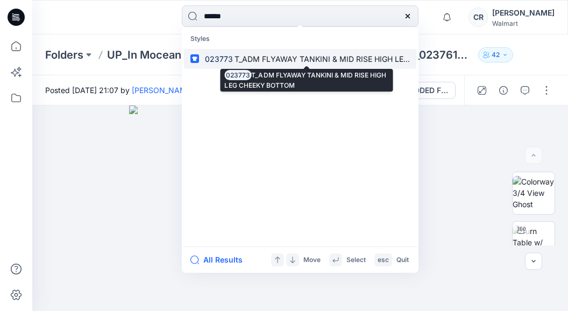
type input "******"
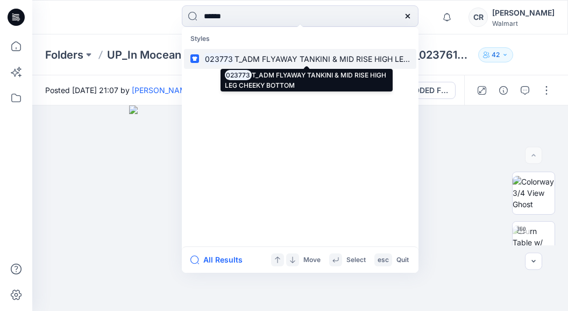
click at [247, 63] on p "023773 T_ADM FLYAWAY TANKINI & MID RISE HIGH LEG CHEEKY BOTTOM" at bounding box center [306, 58] width 207 height 11
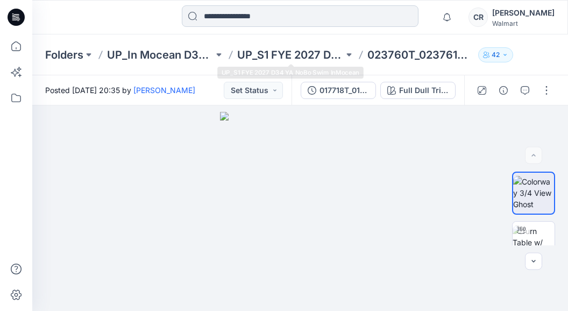
click at [291, 20] on input at bounding box center [300, 16] width 237 height 22
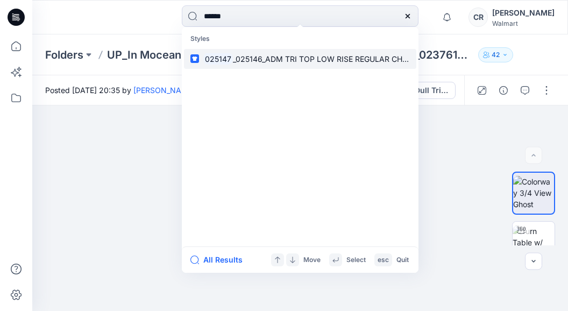
type input "******"
click at [287, 51] on link "025147 _025146_ADM TRI TOP LOW RISE REGULAR CHEEKY" at bounding box center [300, 59] width 232 height 20
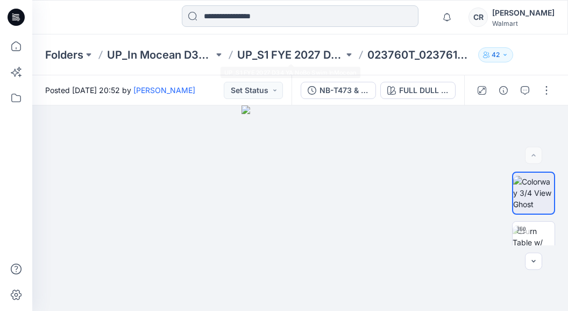
click at [285, 7] on input at bounding box center [300, 16] width 237 height 22
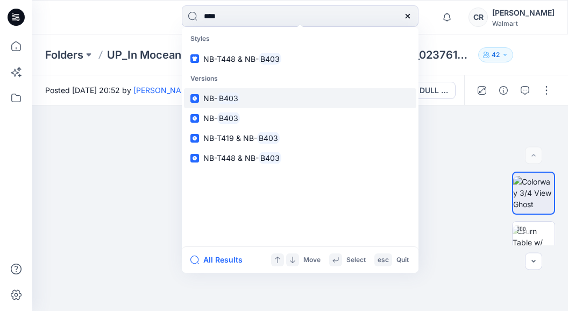
type input "****"
click at [244, 93] on link "NB- B403" at bounding box center [300, 98] width 232 height 20
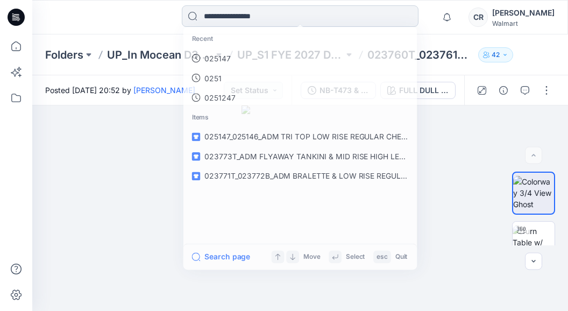
click at [240, 13] on input at bounding box center [300, 16] width 237 height 22
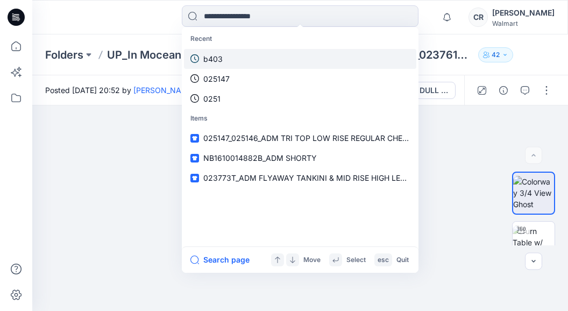
click at [239, 60] on link "b403" at bounding box center [300, 59] width 232 height 20
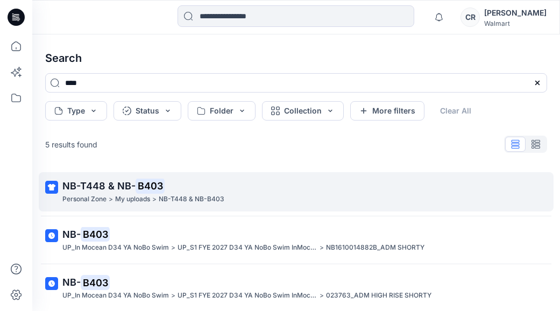
click at [182, 188] on p "NB-T448 & NB- B403" at bounding box center [294, 186] width 465 height 15
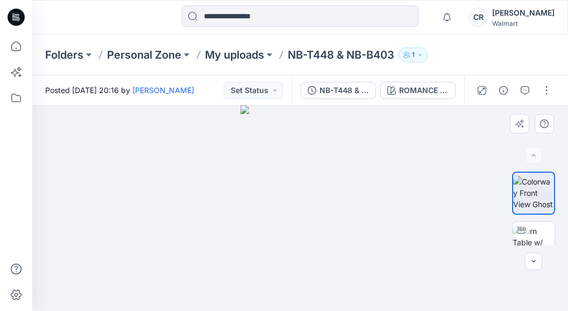
click at [301, 248] on img at bounding box center [300, 208] width 119 height 206
